Goal: Task Accomplishment & Management: Manage account settings

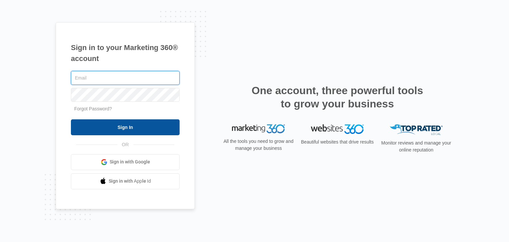
type input "[EMAIL_ADDRESS][DOMAIN_NAME]"
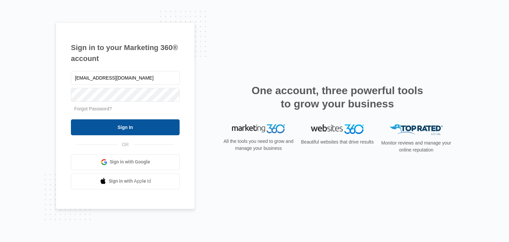
click at [122, 127] on input "Sign In" at bounding box center [125, 127] width 109 height 16
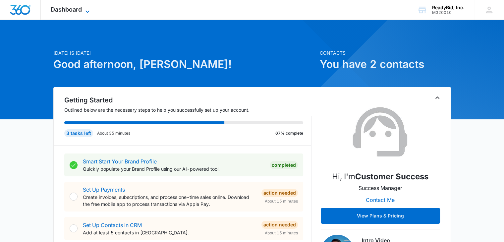
click at [77, 7] on span "Dashboard" at bounding box center [66, 9] width 31 height 7
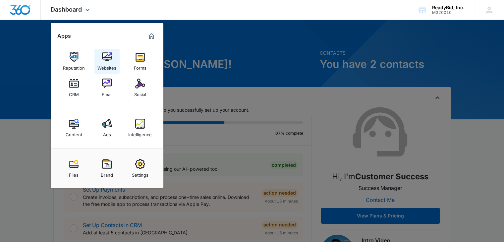
click at [111, 60] on img at bounding box center [107, 57] width 10 height 10
